Goal: Task Accomplishment & Management: Manage account settings

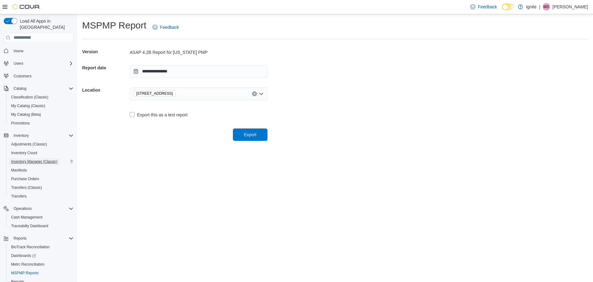
click at [27, 159] on span "Inventory Manager (Classic)" at bounding box center [34, 161] width 46 height 5
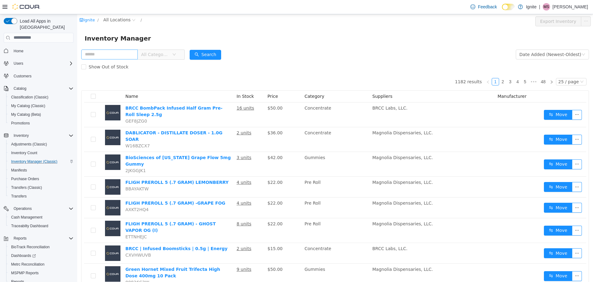
click at [108, 50] on input "text" at bounding box center [109, 54] width 57 height 10
type input "**********"
click at [113, 18] on span "All Locations" at bounding box center [117, 19] width 27 height 7
click at [118, 53] on span "[STREET_ADDRESS]" at bounding box center [138, 52] width 43 height 5
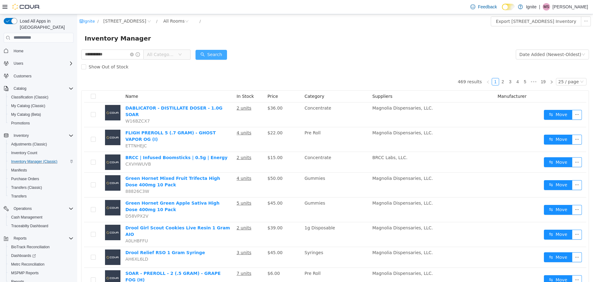
click at [208, 55] on button "Search" at bounding box center [212, 54] width 32 height 10
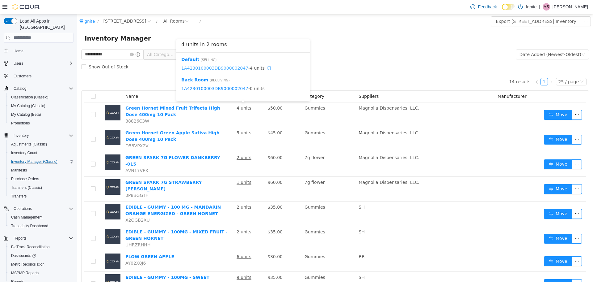
click at [227, 67] on link "1A4230100003DB9000002047" at bounding box center [214, 67] width 67 height 5
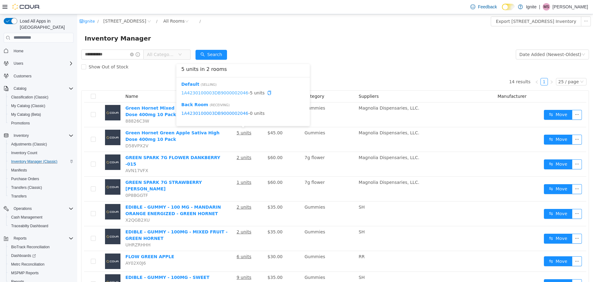
click at [236, 93] on link "1A4230100003DB9000002046" at bounding box center [214, 92] width 67 height 5
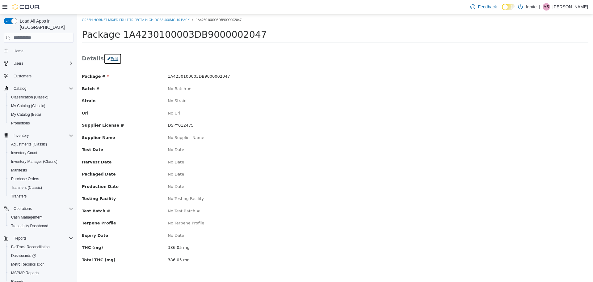
click at [115, 57] on button "Edit" at bounding box center [113, 58] width 18 height 11
click at [106, 56] on button "Edit" at bounding box center [113, 58] width 18 height 11
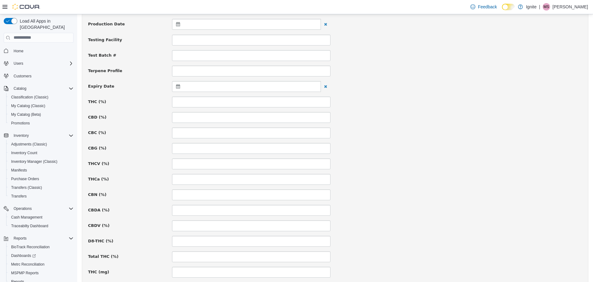
scroll to position [247, 0]
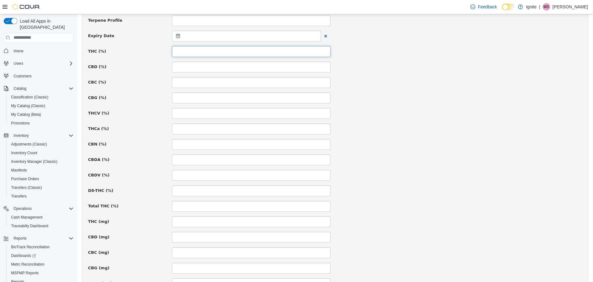
click at [184, 56] on input at bounding box center [251, 51] width 159 height 11
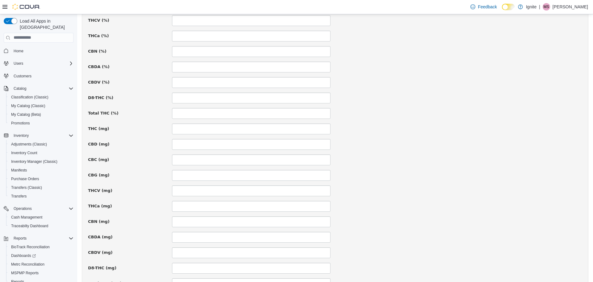
scroll to position [392, 0]
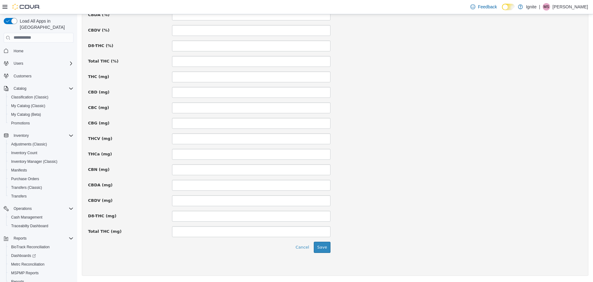
type input "******"
click at [198, 232] on input at bounding box center [251, 231] width 159 height 11
type input "*******"
click at [327, 246] on button "Save" at bounding box center [322, 246] width 17 height 11
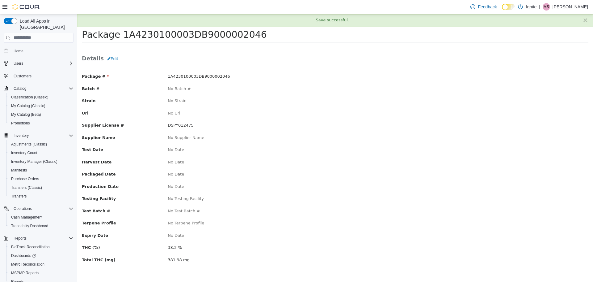
scroll to position [0, 0]
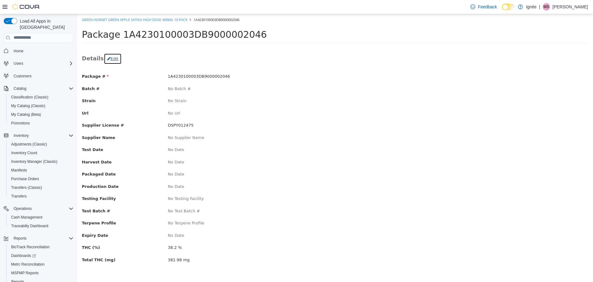
click at [110, 58] on button "Edit" at bounding box center [113, 58] width 18 height 11
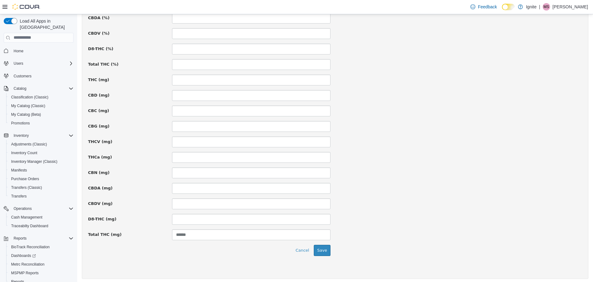
scroll to position [392, 0]
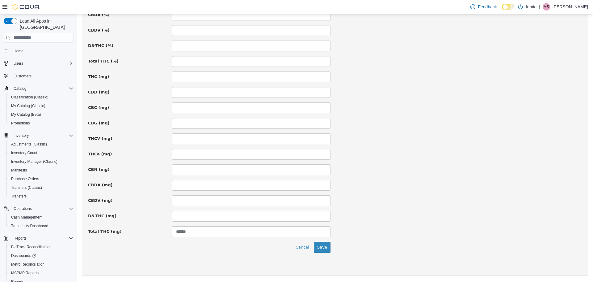
click at [184, 74] on input at bounding box center [251, 76] width 159 height 11
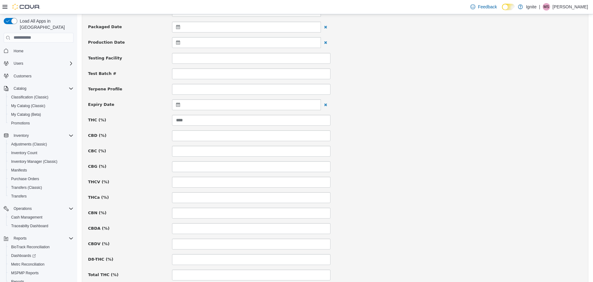
scroll to position [176, 0]
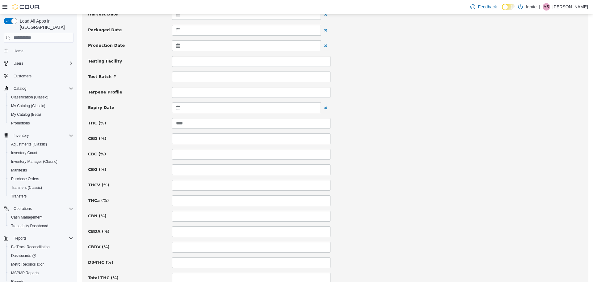
type input "******"
drag, startPoint x: 191, startPoint y: 120, endPoint x: 169, endPoint y: 121, distance: 22.0
click at [169, 121] on div "****" at bounding box center [252, 122] width 168 height 11
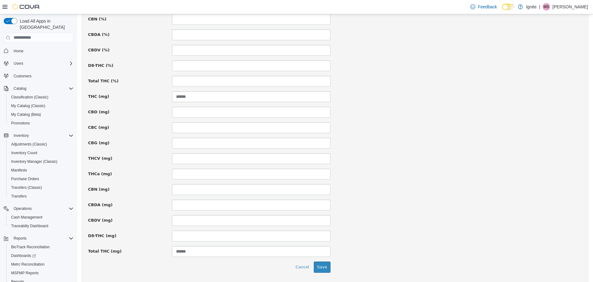
scroll to position [392, 0]
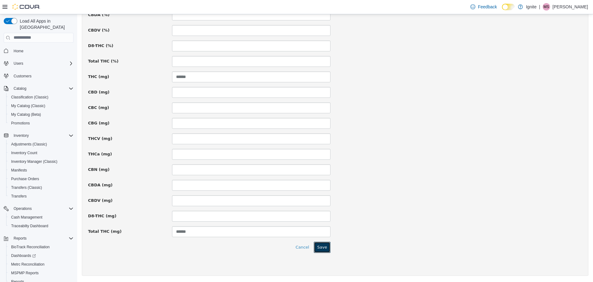
click at [325, 248] on button "Save" at bounding box center [322, 246] width 17 height 11
